Goal: Information Seeking & Learning: Learn about a topic

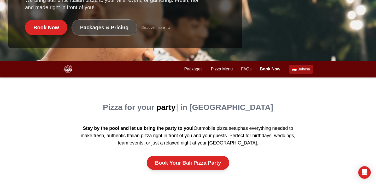
scroll to position [127, 0]
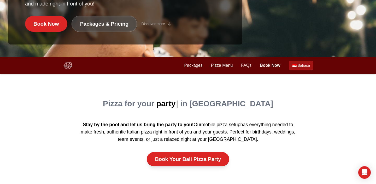
click at [245, 66] on link "FAQs" at bounding box center [246, 65] width 10 height 6
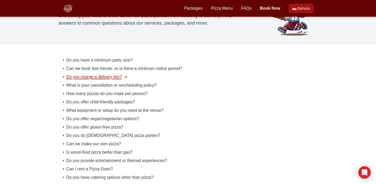
scroll to position [52, 0]
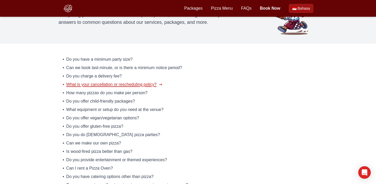
click at [115, 83] on span "What is your cancellation or rescheduling policy?" at bounding box center [111, 84] width 90 height 6
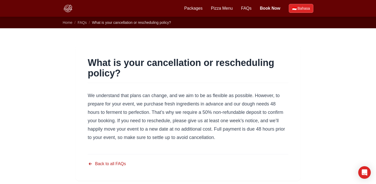
click at [302, 10] on span "Bahasa" at bounding box center [304, 8] width 12 height 5
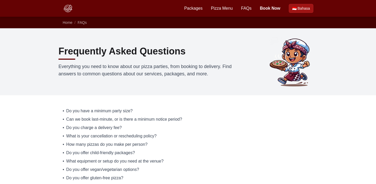
scroll to position [52, 0]
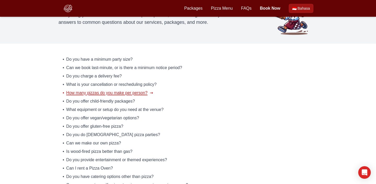
click at [94, 93] on span "How many pizzas do you make per person?" at bounding box center [106, 93] width 81 height 6
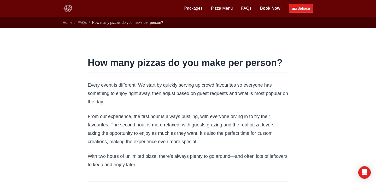
click at [300, 9] on span "Bahasa" at bounding box center [304, 8] width 12 height 5
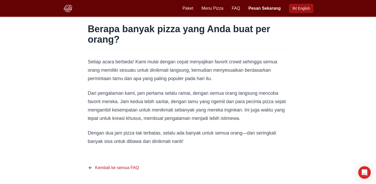
scroll to position [34, 0]
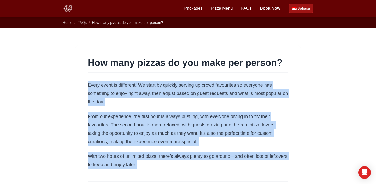
drag, startPoint x: 138, startPoint y: 165, endPoint x: 78, endPoint y: 83, distance: 101.8
click at [78, 83] on article "How many pizzas do you make per person? Every event is different! We start by q…" at bounding box center [188, 126] width 226 height 163
copy div "Every event is different! We start by quickly serving up crowd favourites so ev…"
click at [205, 69] on header "How many pizzas do you make per person?" at bounding box center [188, 65] width 201 height 15
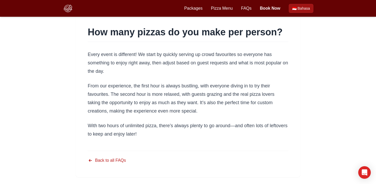
scroll to position [31, 0]
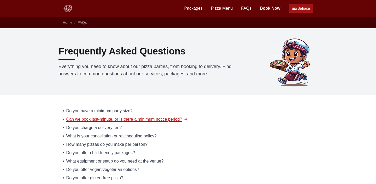
scroll to position [52, 0]
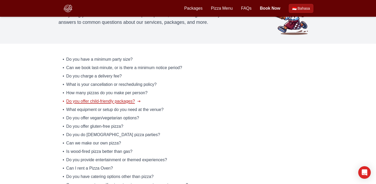
click at [78, 102] on span "Do you offer child-friendly packages?" at bounding box center [100, 101] width 69 height 6
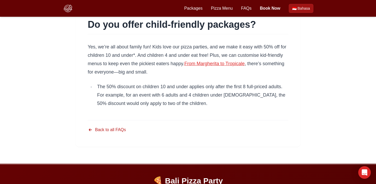
scroll to position [41, 0]
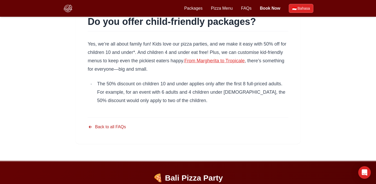
click at [301, 11] on link "🇮🇩 Bahasa" at bounding box center [301, 8] width 25 height 9
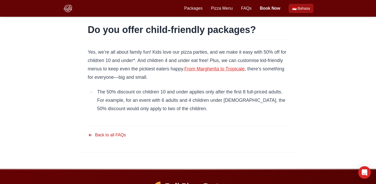
scroll to position [33, 0]
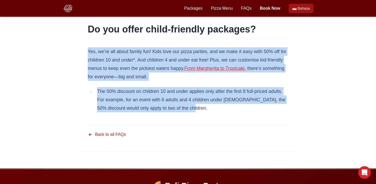
drag, startPoint x: 179, startPoint y: 108, endPoint x: 88, endPoint y: 54, distance: 106.1
click at [88, 54] on div "Yes, we’re all about family fun! Kids love our pizza parties, and we make it ea…" at bounding box center [188, 79] width 201 height 65
copy div "Yes, we’re all about family fun! Kids love our pizza parties, and we make it ea…"
click at [167, 78] on p "Yes, we’re all about family fun! Kids love our pizza parties, and we make it ea…" at bounding box center [188, 63] width 201 height 33
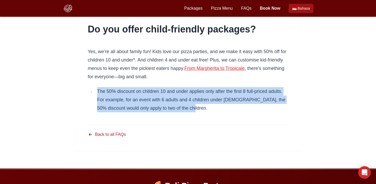
drag, startPoint x: 182, startPoint y: 105, endPoint x: 88, endPoint y: 91, distance: 94.9
click at [88, 91] on ul "The 50% discount on children 10 and under applies only after the first 8 full-p…" at bounding box center [188, 99] width 201 height 25
copy li "The 50% discount on children 10 and under applies only after the first 8 full-p…"
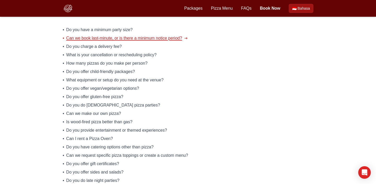
scroll to position [82, 0]
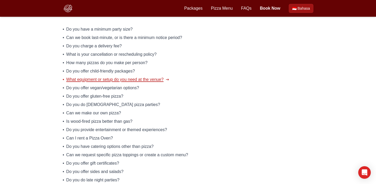
click at [70, 79] on span "What equipment or setup do you need at the venue?" at bounding box center [115, 79] width 98 height 6
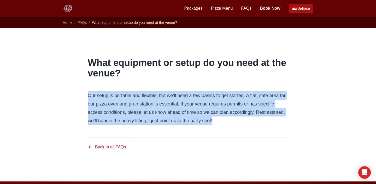
drag, startPoint x: 222, startPoint y: 122, endPoint x: 87, endPoint y: 95, distance: 137.7
click at [86, 95] on article "What equipment or setup do you need at the venue? Our setup is portable and fle…" at bounding box center [188, 104] width 226 height 119
copy p "Our setup is portable and flexible, but we’ll need a few basics to get started.…"
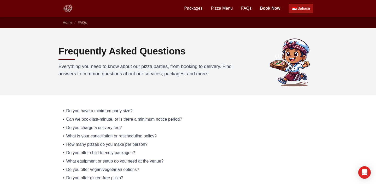
scroll to position [82, 0]
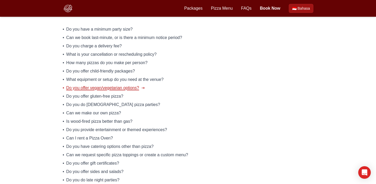
click at [106, 86] on span "Do you offer vegan/vegetarian options?" at bounding box center [102, 88] width 73 height 6
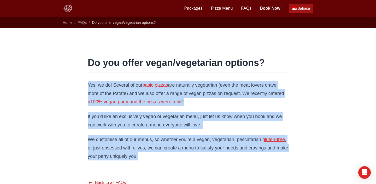
drag, startPoint x: 139, startPoint y: 154, endPoint x: 85, endPoint y: 87, distance: 86.4
click at [85, 87] on article "Do you offer vegan/vegetarian options? Yes, we do! Several of our basic pizzas …" at bounding box center [188, 122] width 226 height 155
copy div "Yes, we do! Several of our basic pizzas are naturally vegetarian (even the meat…"
click at [229, 69] on header "Do you offer vegan/vegetarian options?" at bounding box center [188, 65] width 201 height 15
